Goal: Information Seeking & Learning: Learn about a topic

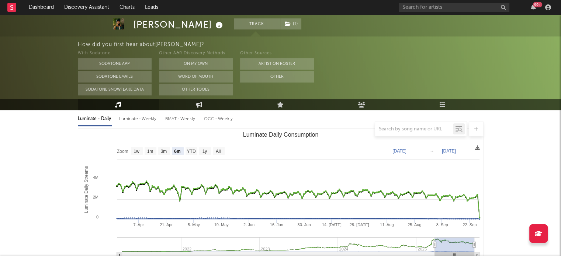
scroll to position [84, 0]
click at [207, 151] on text "1y" at bounding box center [204, 151] width 5 height 5
select select "1y"
type input "[DATE]"
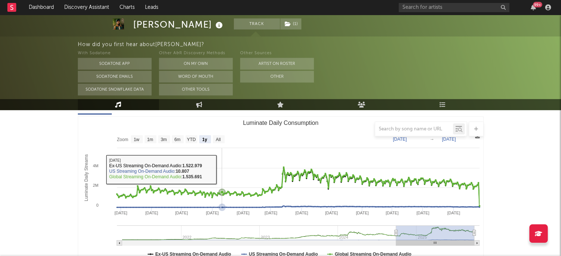
scroll to position [99, 0]
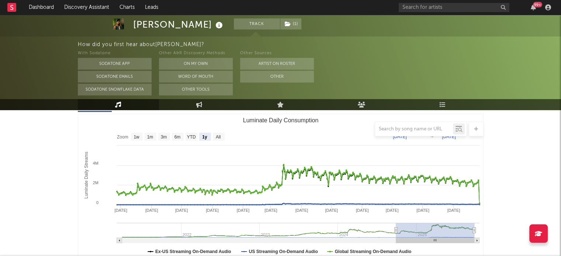
drag, startPoint x: 413, startPoint y: 90, endPoint x: 490, endPoint y: 115, distance: 80.8
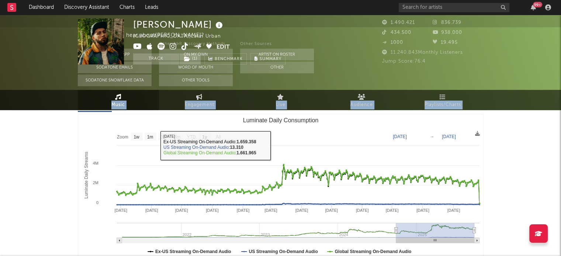
scroll to position [0, 0]
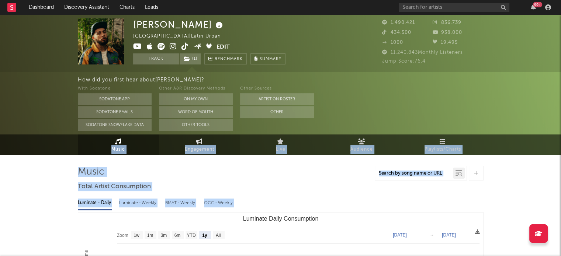
click at [199, 140] on icon at bounding box center [199, 142] width 6 height 6
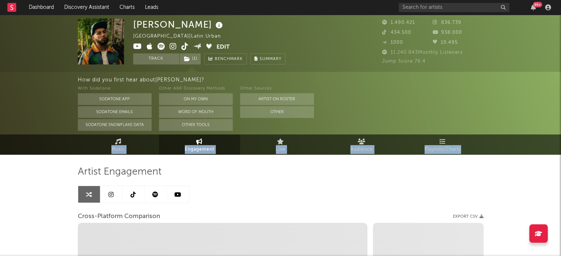
select select "1w"
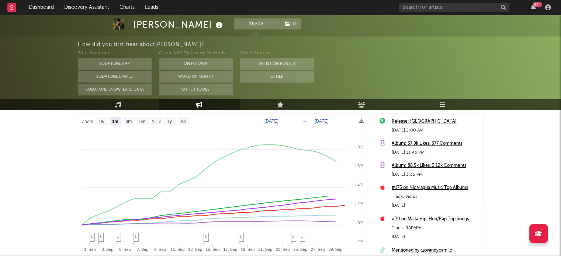
scroll to position [93, 0]
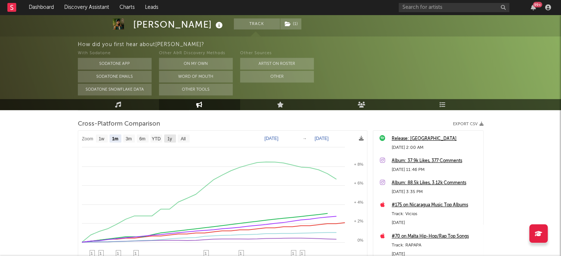
click at [168, 137] on text "1y" at bounding box center [169, 139] width 5 height 5
select select "1y"
type input "[DATE]"
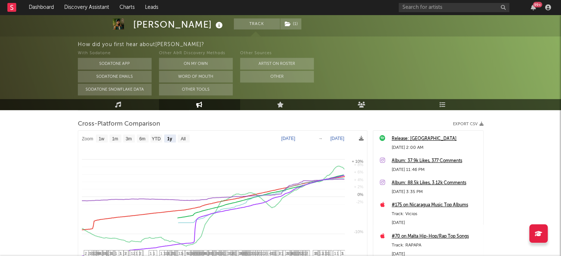
select select "1y"
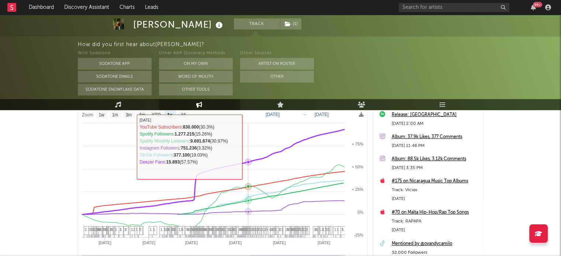
scroll to position [103, 0]
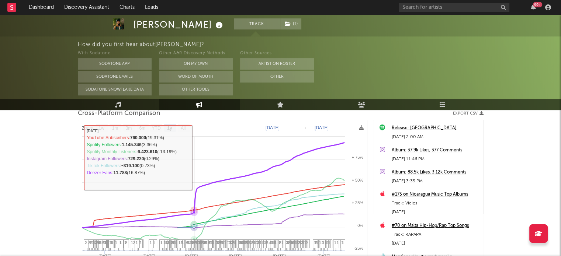
click at [194, 159] on rect at bounding box center [222, 216] width 289 height 193
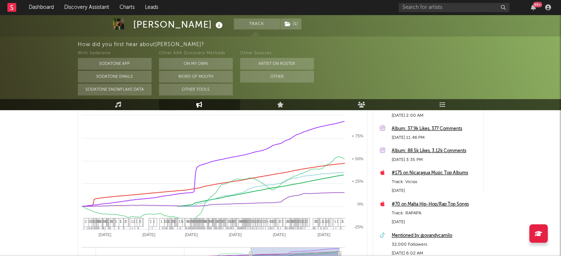
scroll to position [0, 0]
